Goal: Task Accomplishment & Management: Manage account settings

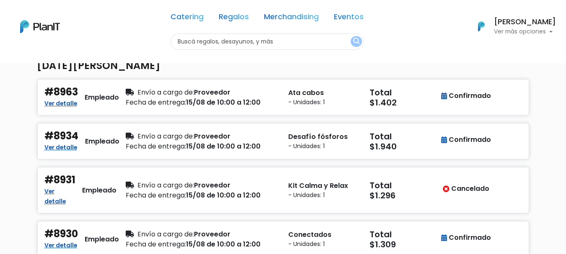
scroll to position [84, 0]
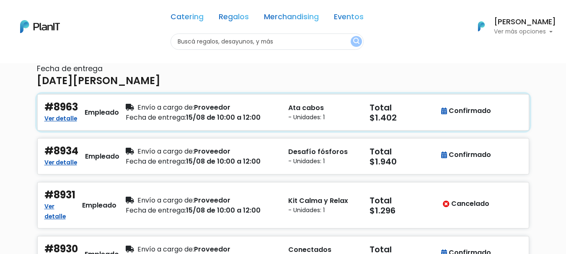
click at [283, 111] on div "Ata cabos - Unidades: 1" at bounding box center [323, 112] width 81 height 22
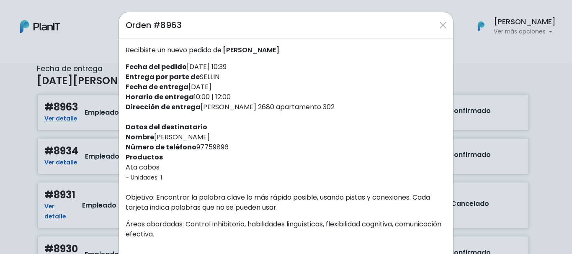
drag, startPoint x: 233, startPoint y: 93, endPoint x: 189, endPoint y: 93, distance: 44.0
click at [189, 93] on div "Recibiste un nuevo pedido de: [PERSON_NAME] . Fecha del pedido [DATE] 10:39 Ent…" at bounding box center [286, 211] width 334 height 345
drag, startPoint x: 265, startPoint y: 76, endPoint x: 308, endPoint y: 111, distance: 56.0
click at [265, 76] on div "Recibiste un nuevo pedido de: [PERSON_NAME] . Fecha del pedido [DATE] 10:39 Ent…" at bounding box center [286, 211] width 334 height 345
drag, startPoint x: 277, startPoint y: 108, endPoint x: 197, endPoint y: 102, distance: 79.4
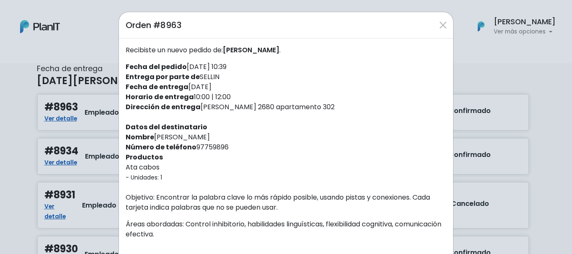
click at [197, 102] on div "Recibiste un nuevo pedido de: [PERSON_NAME] . Fecha del pedido [DATE] 10:39 Ent…" at bounding box center [286, 211] width 334 height 345
copy div "[PERSON_NAME] 2680 a"
click at [490, 74] on div "Orden #8963 Recibiste un nuevo pedido de: [PERSON_NAME] . Fecha del pedido [DAT…" at bounding box center [286, 127] width 572 height 254
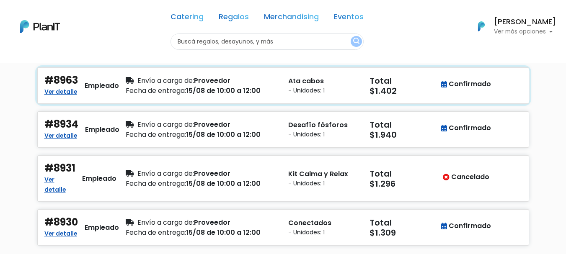
scroll to position [126, 0]
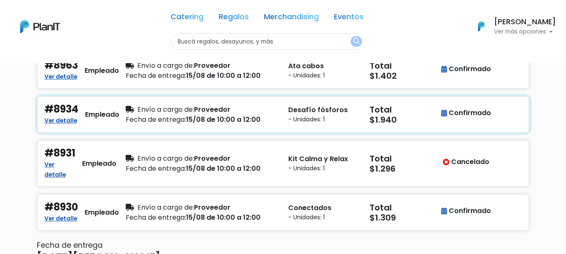
click at [327, 117] on small "- Unidades: 1" at bounding box center [323, 119] width 71 height 9
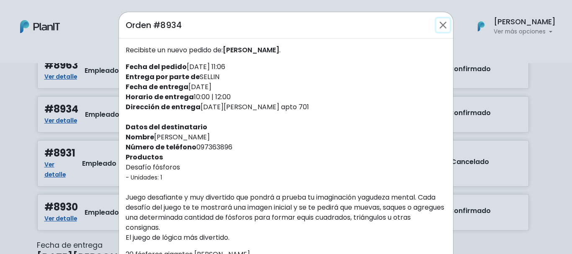
click at [437, 26] on button "Close" at bounding box center [443, 24] width 13 height 13
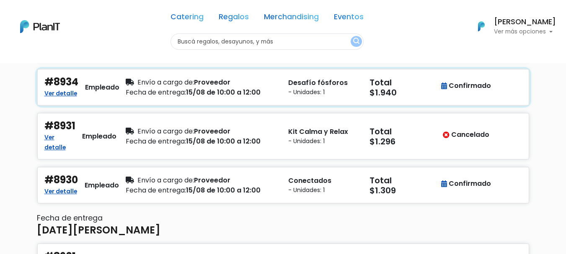
scroll to position [168, 0]
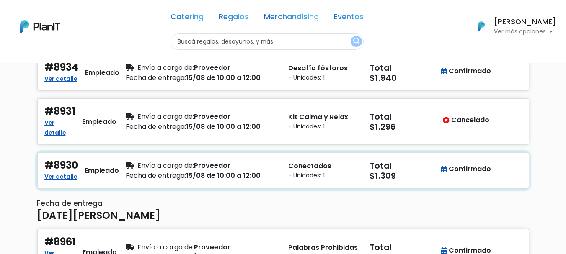
click at [301, 170] on p "Conectados" at bounding box center [323, 166] width 71 height 10
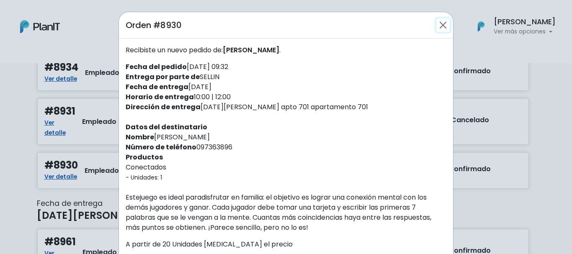
click at [441, 21] on button "Close" at bounding box center [443, 24] width 13 height 13
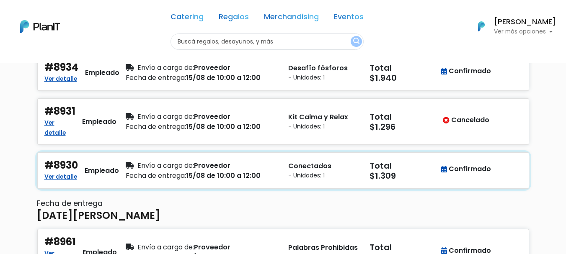
click at [331, 166] on p "Conectados" at bounding box center [323, 166] width 71 height 10
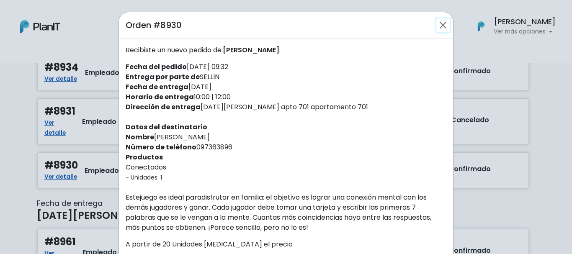
click at [442, 23] on button "Close" at bounding box center [443, 24] width 13 height 13
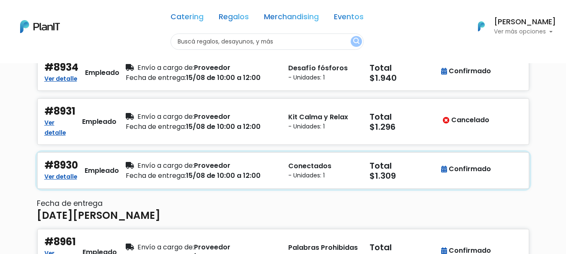
click at [273, 172] on div "Fecha de entrega: 15/08 de 10:00 a 12:00" at bounding box center [202, 176] width 153 height 10
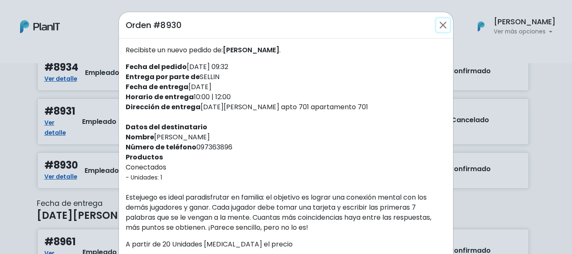
click at [446, 23] on button "Close" at bounding box center [443, 24] width 13 height 13
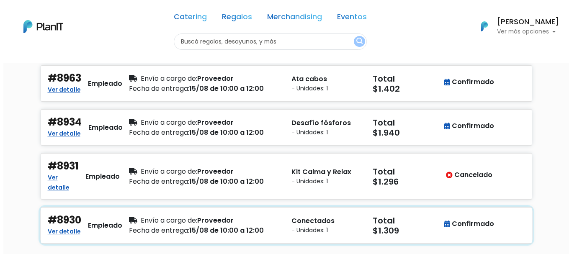
scroll to position [126, 0]
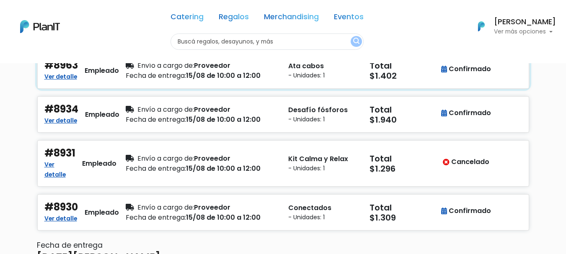
click at [306, 65] on p "Ata cabos" at bounding box center [323, 66] width 71 height 10
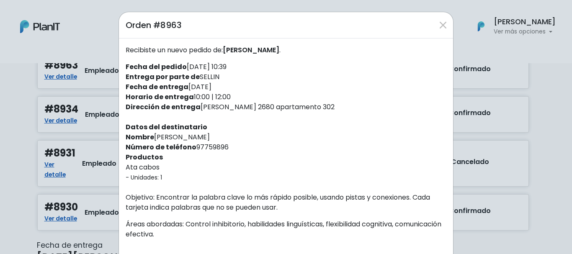
drag, startPoint x: 225, startPoint y: 147, endPoint x: 191, endPoint y: 145, distance: 33.6
click at [191, 145] on div "Recibiste un nuevo pedido de: [PERSON_NAME] . Fecha del pedido [DATE] 10:39 Ent…" at bounding box center [286, 211] width 334 height 345
copy div "97759896"
click at [226, 132] on div "Recibiste un nuevo pedido de: [PERSON_NAME] . Fecha del pedido [DATE] 10:39 Ent…" at bounding box center [286, 211] width 334 height 345
drag, startPoint x: 337, startPoint y: 109, endPoint x: 197, endPoint y: 109, distance: 139.5
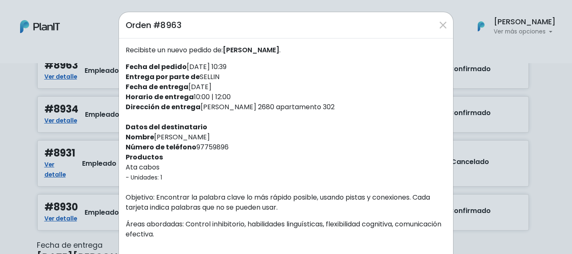
click at [197, 109] on div "Recibiste un nuevo pedido de: [PERSON_NAME] . Fecha del pedido [DATE] 10:39 Ent…" at bounding box center [286, 211] width 334 height 345
copy div "[PERSON_NAME] 2680 apartamento 302"
drag, startPoint x: 359, startPoint y: 168, endPoint x: 362, endPoint y: 165, distance: 4.7
click at [360, 167] on div "Recibiste un nuevo pedido de: [PERSON_NAME] . Fecha del pedido [DATE] 10:39 Ent…" at bounding box center [286, 211] width 334 height 345
click at [555, 111] on div "Orden #8963 Recibiste un nuevo pedido de: [PERSON_NAME] . Fecha del pedido [DAT…" at bounding box center [286, 127] width 572 height 254
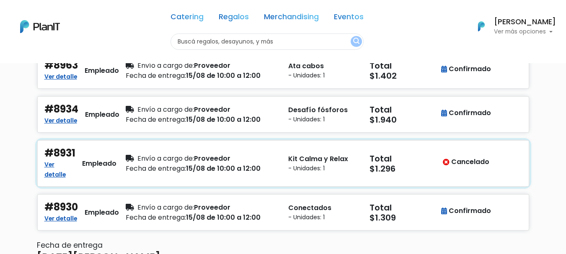
click at [305, 158] on p "Kit Calma y Relax" at bounding box center [323, 159] width 71 height 10
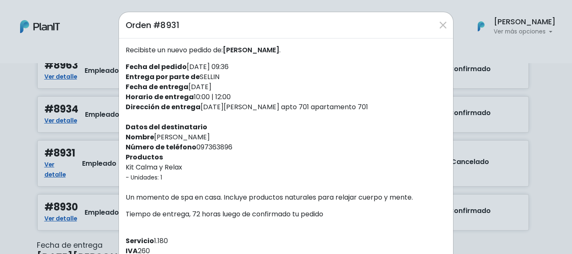
click at [532, 122] on div "Orden #8931 Recibiste un nuevo pedido de: [PERSON_NAME] . Fecha del pedido [DAT…" at bounding box center [286, 127] width 572 height 254
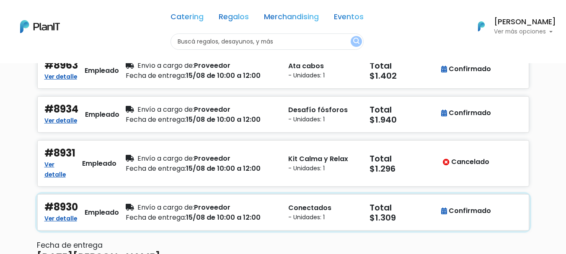
click at [366, 204] on div "Total $1.309" at bounding box center [405, 213] width 81 height 22
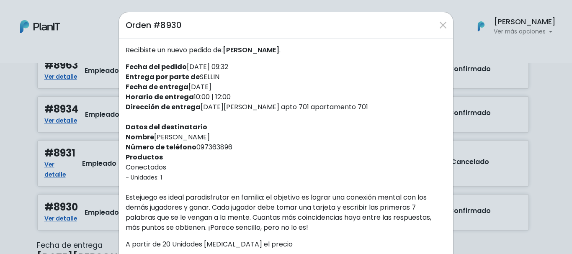
drag, startPoint x: 227, startPoint y: 145, endPoint x: 193, endPoint y: 147, distance: 34.4
click at [193, 147] on div "Recibiste un nuevo pedido de: [PERSON_NAME] . Fecha del pedido [DATE] 09:32 Ent…" at bounding box center [286, 216] width 334 height 355
copy div "097363896"
drag, startPoint x: 271, startPoint y: 105, endPoint x: 197, endPoint y: 108, distance: 73.8
click at [197, 108] on div "Recibiste un nuevo pedido de: [PERSON_NAME] . Fecha del pedido [DATE] 09:32 Ent…" at bounding box center [286, 216] width 334 height 355
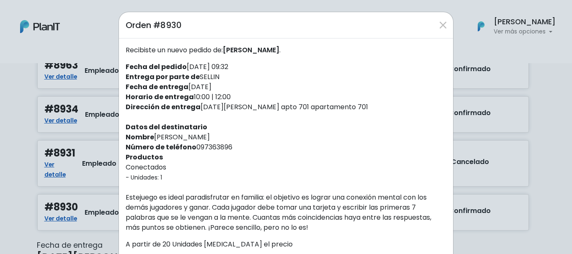
copy div "[DATE][PERSON_NAME] apto 701 apartamento 701"
click at [439, 25] on button "Close" at bounding box center [443, 24] width 13 height 13
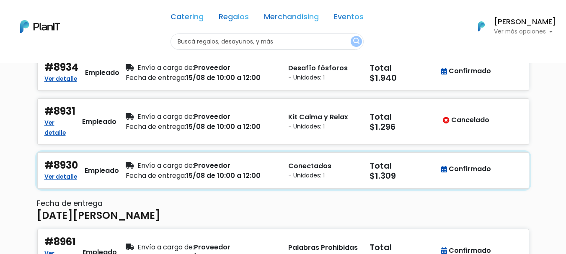
scroll to position [210, 0]
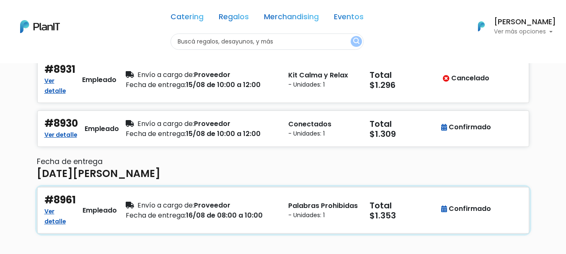
click at [235, 211] on div "Fecha de entrega: 16/08 de 08:00 a 10:00" at bounding box center [202, 216] width 153 height 10
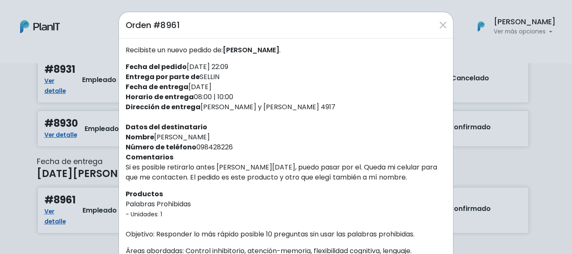
drag, startPoint x: 304, startPoint y: 106, endPoint x: 198, endPoint y: 105, distance: 105.6
click at [198, 105] on div "Recibiste un nuevo pedido de: [PERSON_NAME] . Fecha del pedido [DATE] 22:09 Ent…" at bounding box center [286, 220] width 334 height 362
copy div "[PERSON_NAME] y [PERSON_NAME] 4917"
click at [276, 84] on div "Recibiste un nuevo pedido de: [PERSON_NAME] . Fecha del pedido [DATE] 22:09 Ent…" at bounding box center [286, 220] width 334 height 362
drag, startPoint x: 232, startPoint y: 152, endPoint x: 193, endPoint y: 147, distance: 39.7
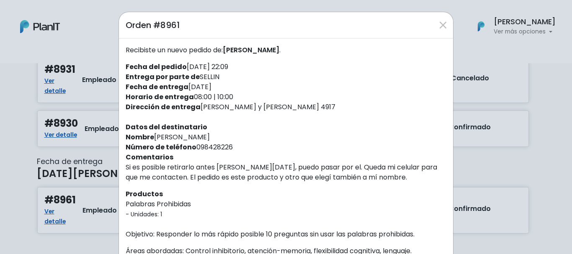
click at [193, 147] on div "Recibiste un nuevo pedido de: [PERSON_NAME] . Fecha del pedido [DATE] 22:09 Ent…" at bounding box center [286, 220] width 334 height 362
copy div "098428226"
click at [326, 149] on div "Recibiste un nuevo pedido de: [PERSON_NAME] . Fecha del pedido [DATE] 22:09 Ent…" at bounding box center [286, 220] width 334 height 362
drag, startPoint x: 303, startPoint y: 109, endPoint x: 197, endPoint y: 106, distance: 106.5
click at [197, 106] on div "Recibiste un nuevo pedido de: [PERSON_NAME] . Fecha del pedido [DATE] 22:09 Ent…" at bounding box center [286, 220] width 334 height 362
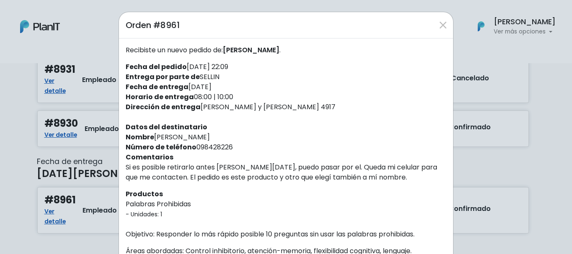
copy div "[PERSON_NAME] y [PERSON_NAME] 4917"
click at [442, 21] on button "Close" at bounding box center [443, 24] width 13 height 13
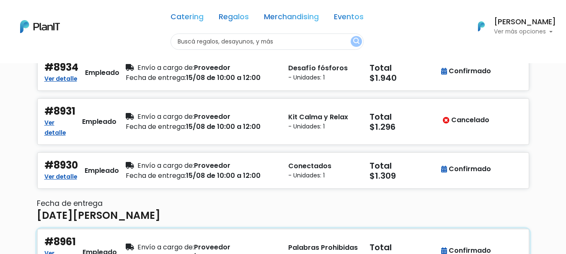
scroll to position [126, 0]
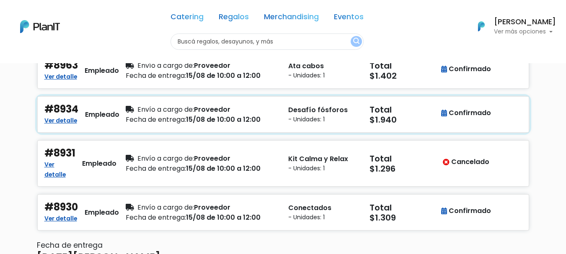
click at [245, 123] on div "Fecha de entrega: 15/08 de 10:00 a 12:00" at bounding box center [202, 120] width 153 height 10
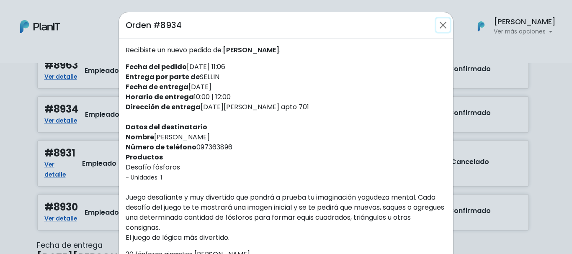
click at [441, 21] on button "Close" at bounding box center [443, 24] width 13 height 13
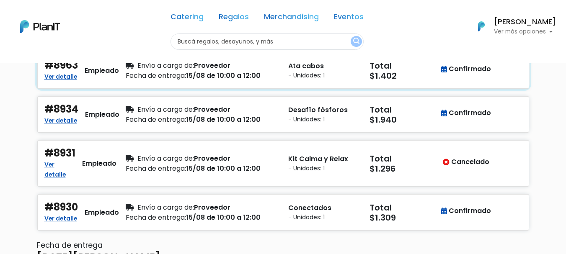
click at [241, 68] on div "Envío a cargo de: Proveedor" at bounding box center [202, 66] width 153 height 10
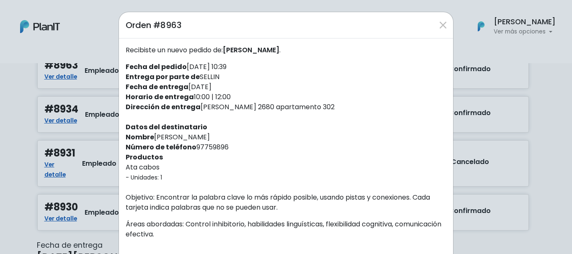
drag, startPoint x: 274, startPoint y: 50, endPoint x: 226, endPoint y: 46, distance: 47.9
click at [226, 46] on span "[PERSON_NAME]" at bounding box center [251, 50] width 57 height 10
click at [441, 26] on button "Close" at bounding box center [443, 24] width 13 height 13
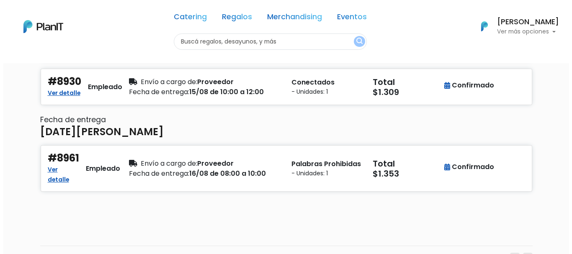
scroll to position [273, 0]
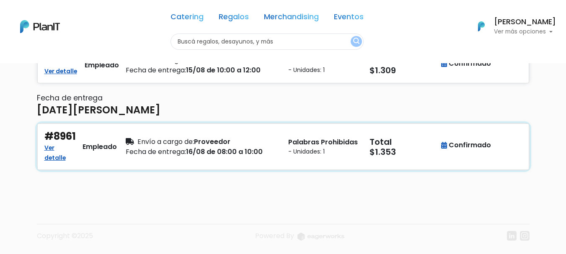
click at [211, 140] on div "Envío a cargo de: Proveedor" at bounding box center [202, 142] width 153 height 10
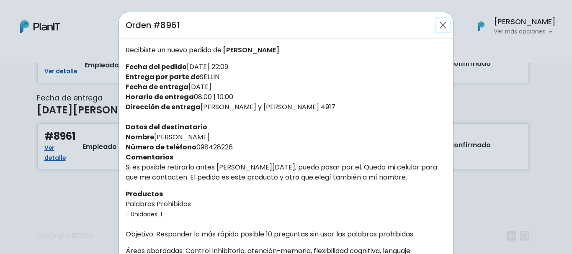
click at [445, 25] on button "Close" at bounding box center [443, 24] width 13 height 13
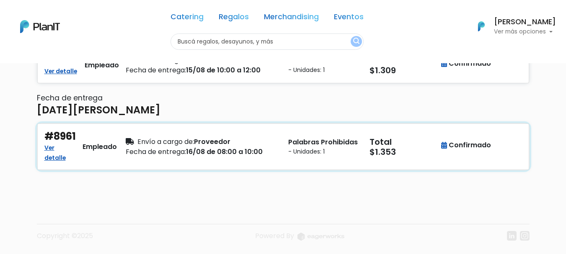
click at [253, 159] on div "Envío a cargo de: Proveedor Fecha de entrega: 16/08 de 08:00 a 10:00" at bounding box center [202, 147] width 163 height 32
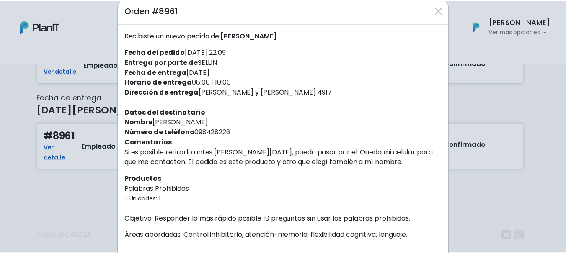
scroll to position [0, 0]
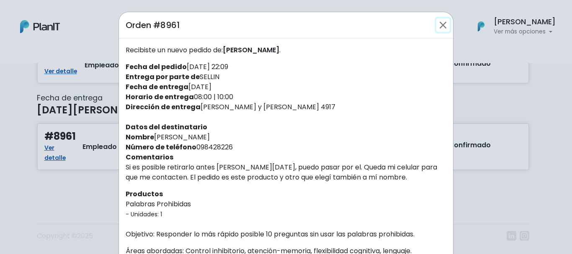
click at [444, 30] on button "Close" at bounding box center [443, 24] width 13 height 13
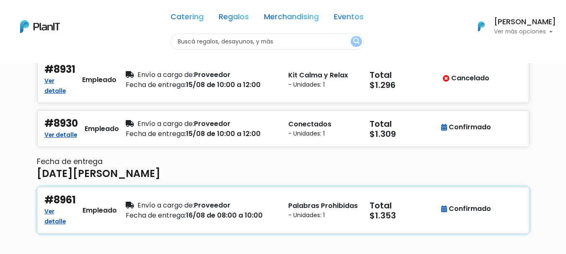
scroll to position [251, 0]
